Goal: Task Accomplishment & Management: Use online tool/utility

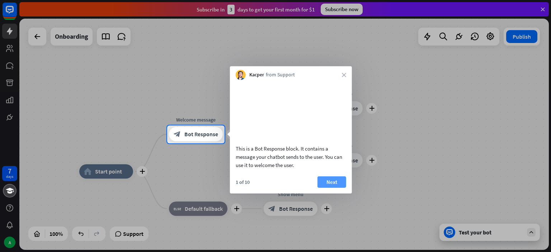
click at [322, 188] on button "Next" at bounding box center [331, 181] width 29 height 11
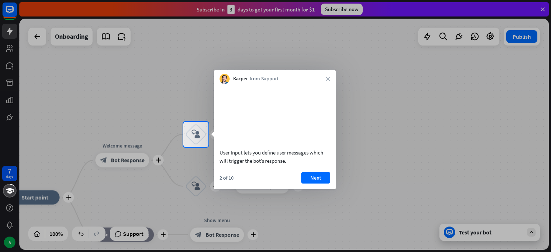
click at [325, 80] on div "Kacper from Support close" at bounding box center [275, 77] width 122 height 14
click at [326, 80] on icon "close" at bounding box center [328, 79] width 4 height 4
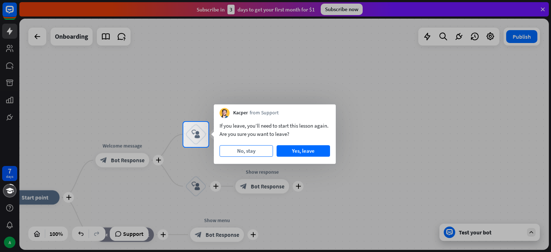
click at [264, 147] on button "No, stay" at bounding box center [245, 150] width 53 height 11
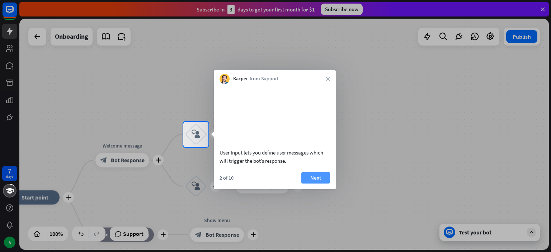
click at [323, 182] on button "Next" at bounding box center [315, 177] width 29 height 11
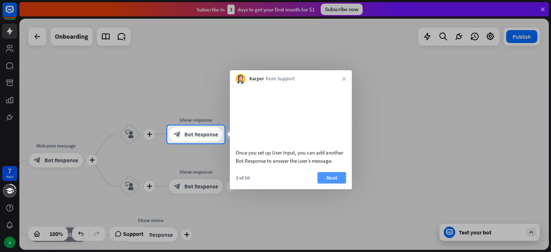
click at [326, 184] on button "Next" at bounding box center [331, 177] width 29 height 11
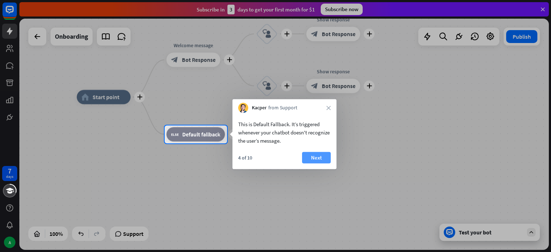
click at [308, 155] on button "Next" at bounding box center [316, 157] width 29 height 11
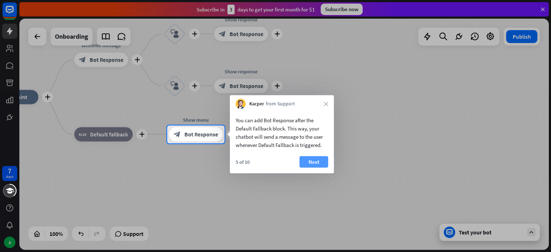
click at [315, 163] on button "Next" at bounding box center [313, 161] width 29 height 11
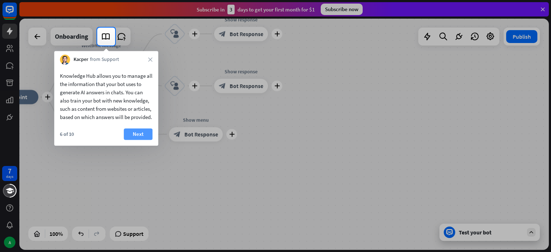
click at [138, 140] on button "Next" at bounding box center [138, 133] width 29 height 11
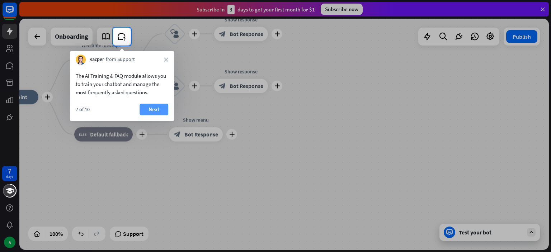
click at [149, 112] on button "Next" at bounding box center [154, 109] width 29 height 11
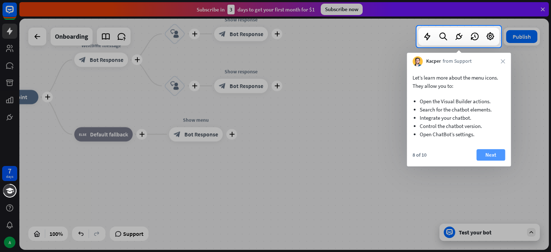
click at [491, 156] on button "Next" at bounding box center [490, 154] width 29 height 11
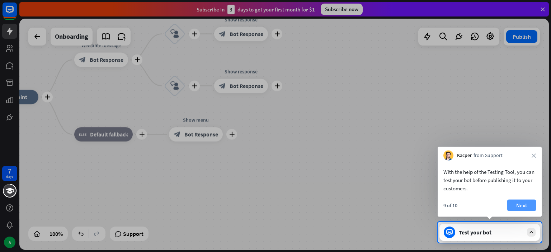
click at [512, 200] on button "Next" at bounding box center [521, 205] width 29 height 11
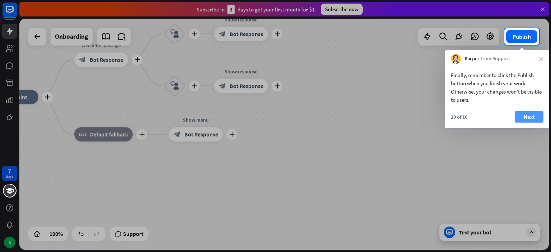
click at [529, 118] on button "Next" at bounding box center [529, 116] width 29 height 11
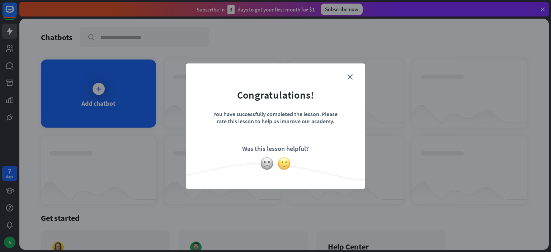
click at [281, 163] on img at bounding box center [284, 164] width 14 height 14
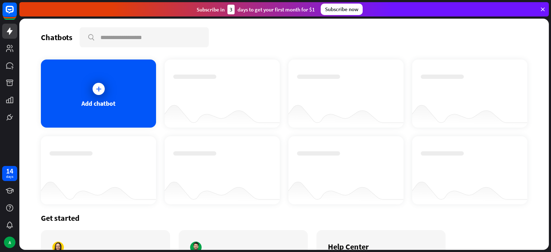
click at [365, 41] on div "Thanks for making all this better!" at bounding box center [275, 126] width 551 height 252
click at [110, 91] on div "Add chatbot" at bounding box center [98, 94] width 115 height 68
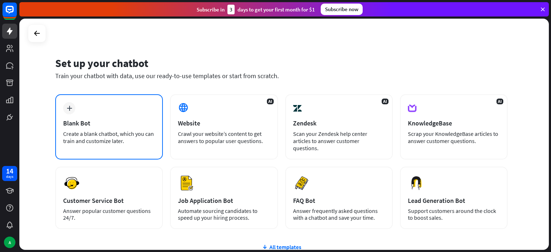
click at [92, 105] on div "plus Blank Bot Create a blank chatbot, which you can train and customize later." at bounding box center [109, 126] width 108 height 65
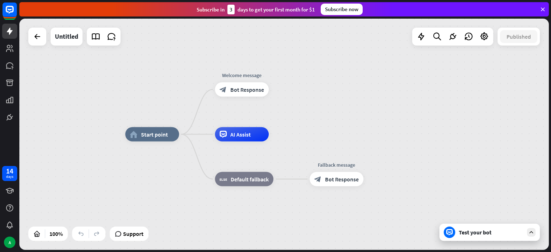
click at [157, 106] on div "home_2 Start point Welcome message block_bot_response Bot Response AI Assist bl…" at bounding box center [283, 134] width 529 height 231
click at [185, 134] on div "plus" at bounding box center [188, 134] width 11 height 11
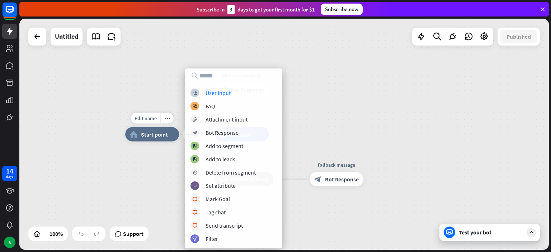
click at [175, 127] on div "Edit name more_horiz plus home_2 Start point" at bounding box center [152, 134] width 54 height 14
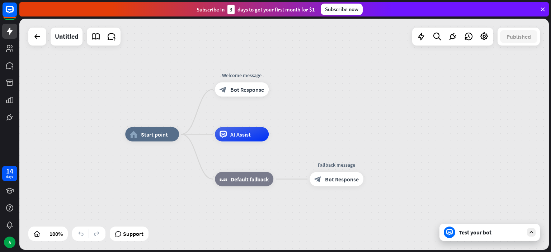
click at [161, 89] on div "home_2 Start point Welcome message block_bot_response Bot Response AI Assist bl…" at bounding box center [283, 134] width 529 height 231
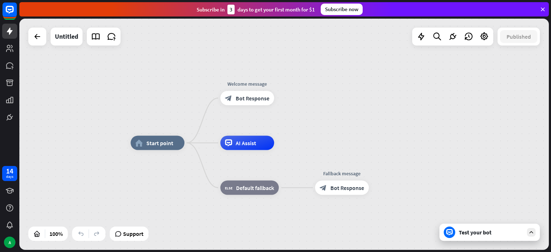
drag, startPoint x: 285, startPoint y: 83, endPoint x: 291, endPoint y: 91, distance: 10.1
click at [291, 91] on div "home_2 Start point Welcome message block_bot_response Bot Response AI Assist bl…" at bounding box center [283, 134] width 529 height 231
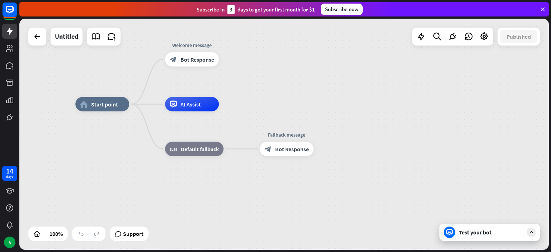
drag, startPoint x: 312, startPoint y: 105, endPoint x: 260, endPoint y: 71, distance: 62.1
click at [260, 71] on div "home_2 Start point Welcome message block_bot_response Bot Response AI Assist bl…" at bounding box center [283, 134] width 529 height 231
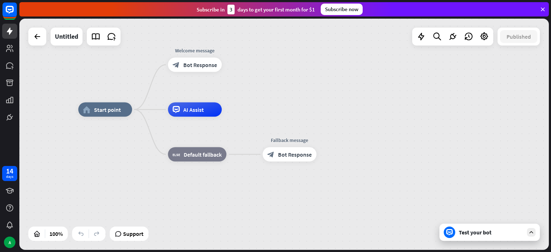
click at [531, 232] on icon at bounding box center [531, 232] width 6 height 6
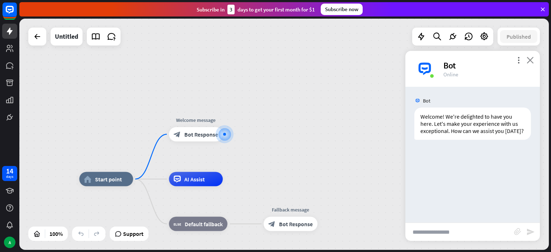
click at [528, 62] on icon "close" at bounding box center [529, 60] width 7 height 7
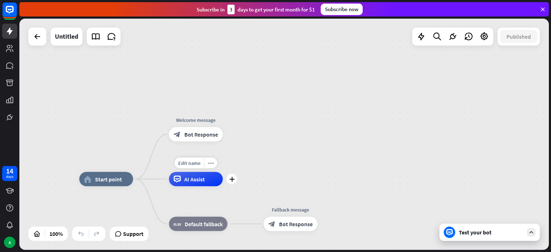
click at [181, 182] on div "AI Assist" at bounding box center [196, 179] width 54 height 14
click at [230, 179] on icon "plus" at bounding box center [231, 179] width 5 height 5
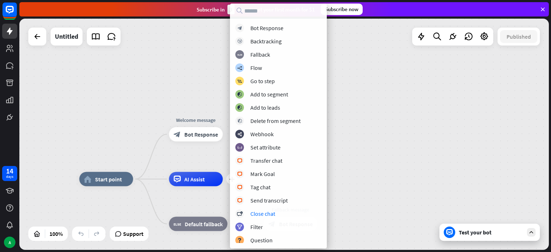
click at [366, 161] on div "home_2 Start point Welcome message block_bot_response Bot Response plus AI Assi…" at bounding box center [283, 134] width 529 height 231
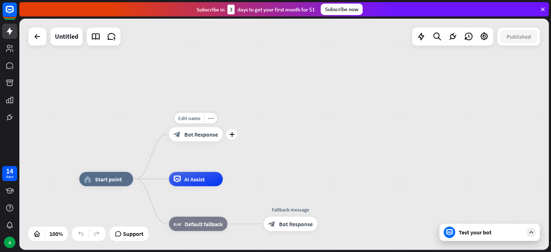
click at [189, 139] on div "block_bot_response Bot Response" at bounding box center [196, 134] width 54 height 14
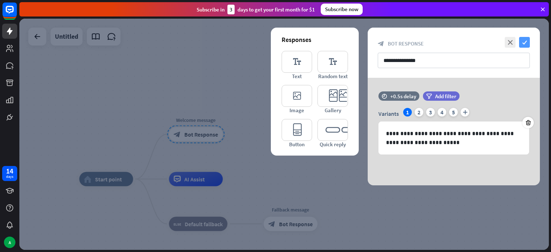
click at [529, 45] on icon "check" at bounding box center [524, 42] width 11 height 11
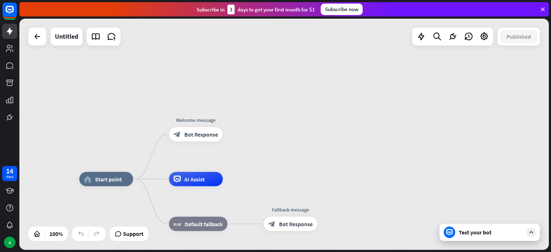
click at [473, 228] on div "Test your bot" at bounding box center [489, 232] width 100 height 17
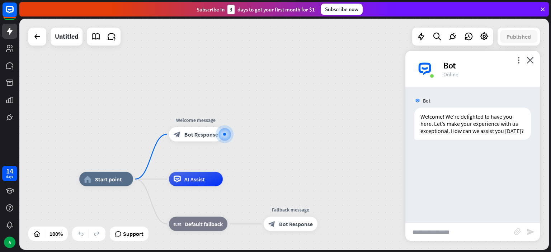
click at [443, 237] on input "text" at bounding box center [459, 232] width 109 height 18
type input "**"
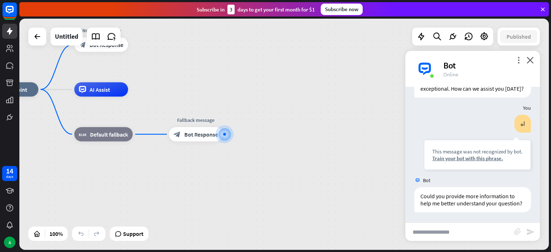
scroll to position [57, 0]
click at [128, 97] on div "Edit name more_horiz plus AI Assist" at bounding box center [101, 89] width 54 height 14
click at [128, 96] on div "Edit name more_horiz plus AI Assist" at bounding box center [101, 89] width 54 height 14
click at [232, 134] on icon "plus" at bounding box center [231, 134] width 5 height 5
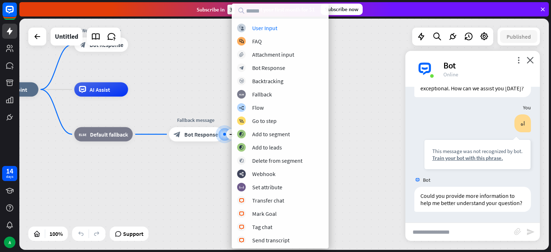
click at [181, 162] on div "home_2 Start point Welcome message block_bot_response Bot Response AI Assist bl…" at bounding box center [249, 205] width 529 height 231
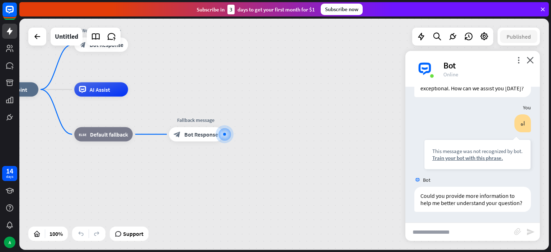
click at [464, 229] on input "text" at bounding box center [459, 232] width 109 height 18
type input "*"
type input "**"
click at [111, 94] on div "AI Assist" at bounding box center [101, 89] width 54 height 14
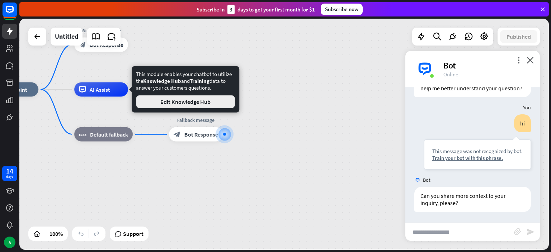
click at [152, 96] on button "Edit Knowledge Hub" at bounding box center [185, 101] width 99 height 13
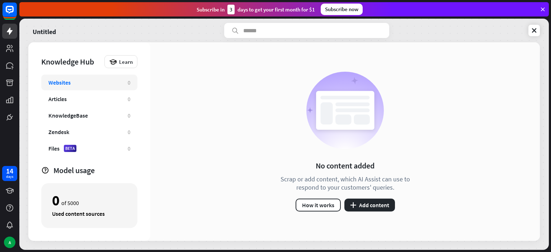
click at [126, 84] on div "Websites 0" at bounding box center [89, 83] width 96 height 16
click at [127, 80] on div "Websites 0" at bounding box center [89, 83] width 96 height 16
click at [266, 37] on input "text" at bounding box center [306, 30] width 165 height 15
type input "*"
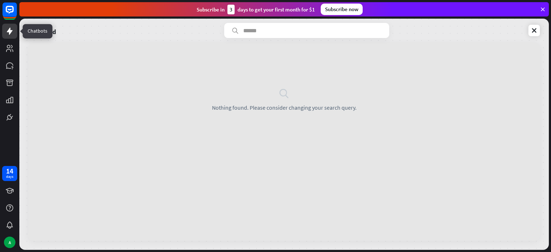
click at [17, 26] on link at bounding box center [9, 31] width 15 height 15
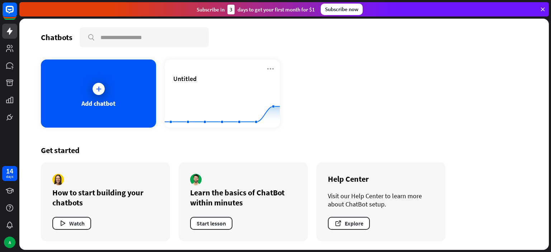
click at [339, 82] on div "Add chatbot Untitled Created with Highcharts 10.1.0 0 1 2" at bounding box center [284, 94] width 486 height 68
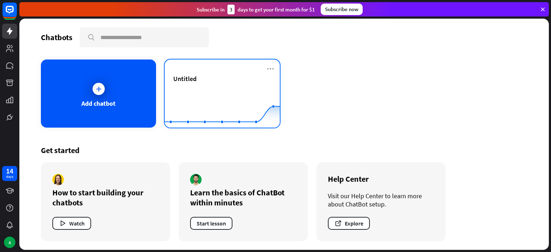
click at [172, 65] on div "Untitled Created with Highcharts 10.1.0 0 1 2" at bounding box center [222, 94] width 115 height 68
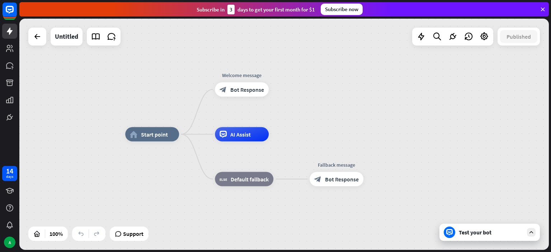
click at [404, 77] on div "home_2 Start point Welcome message block_bot_response Bot Response AI Assist bl…" at bounding box center [283, 134] width 529 height 231
